Goal: Obtain resource: Obtain resource

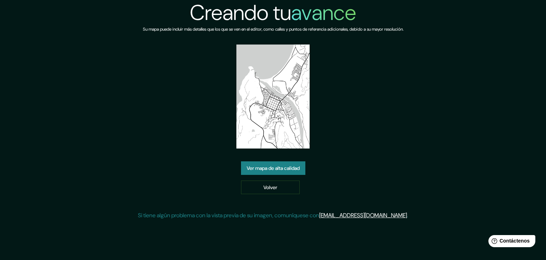
click at [290, 168] on font "Ver mapa de alta calidad" at bounding box center [273, 168] width 53 height 6
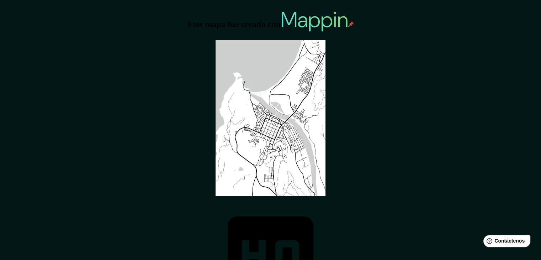
click at [274, 101] on img at bounding box center [270, 118] width 110 height 156
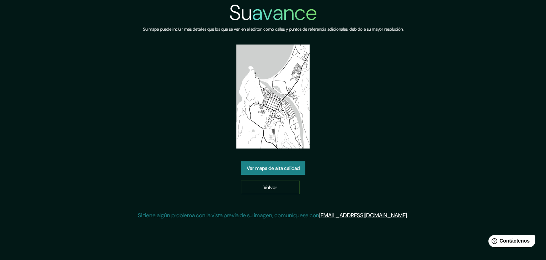
click at [267, 170] on font "Ver mapa de alta calidad" at bounding box center [273, 168] width 53 height 6
